Goal: Information Seeking & Learning: Learn about a topic

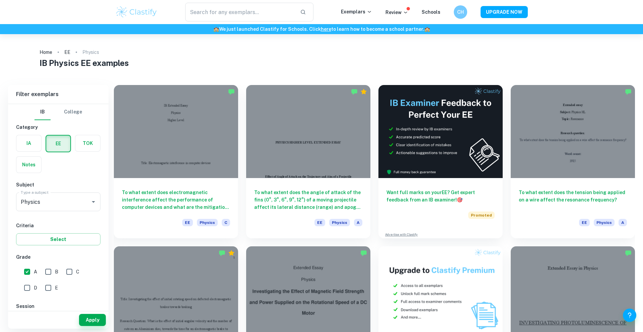
click at [44, 271] on input "B" at bounding box center [48, 271] width 13 height 13
checkbox input "true"
click at [81, 318] on button "Apply" at bounding box center [92, 320] width 27 height 12
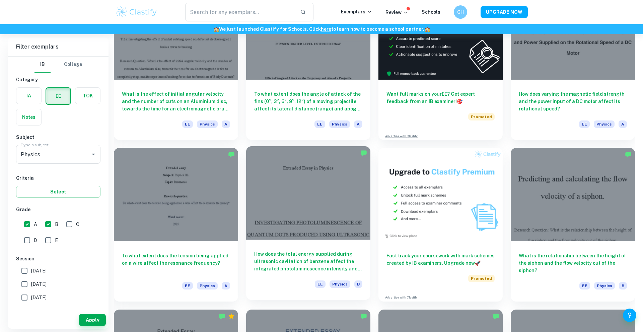
scroll to position [127, 0]
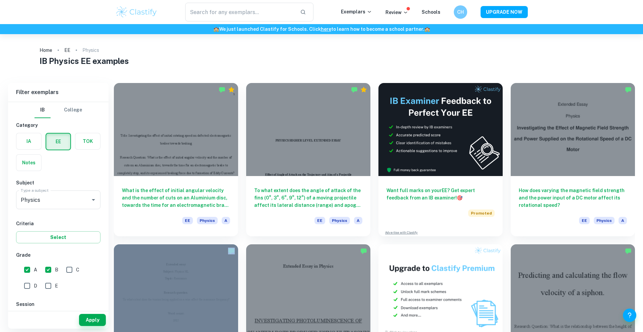
scroll to position [0, 0]
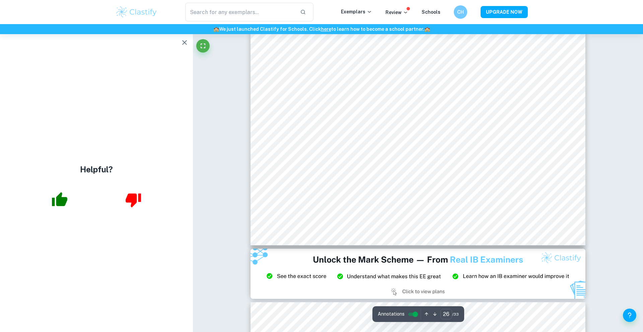
scroll to position [11421, 0]
drag, startPoint x: 361, startPoint y: 272, endPoint x: 349, endPoint y: 247, distance: 27.7
click at [349, 247] on div at bounding box center [418, 55] width 335 height 487
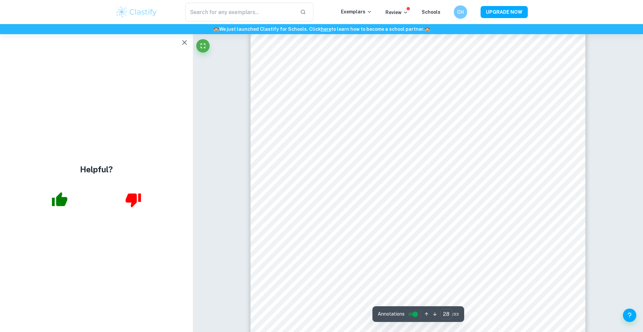
scroll to position [12151, 0]
type input "29"
type input "23"
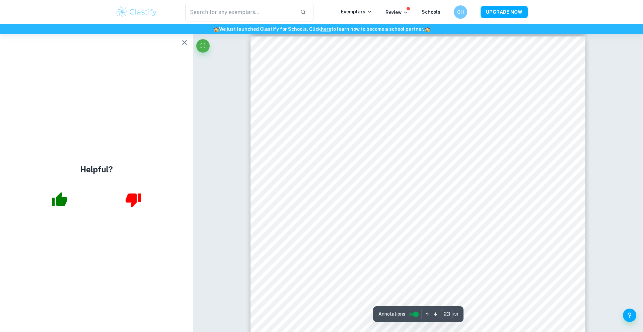
scroll to position [9847, 0]
